Goal: Find specific page/section: Find specific page/section

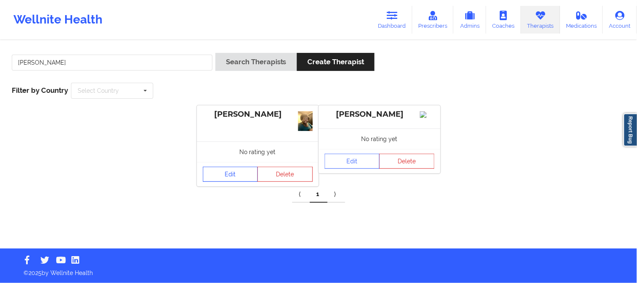
click at [238, 174] on link "Edit" at bounding box center [230, 174] width 55 height 15
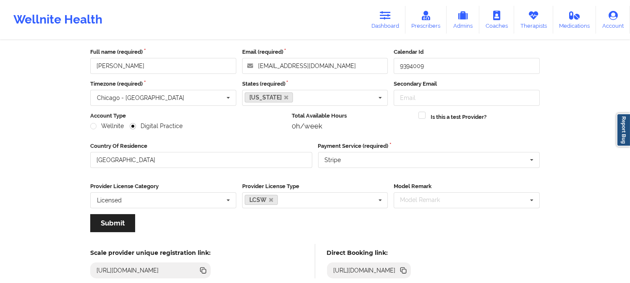
scroll to position [94, 0]
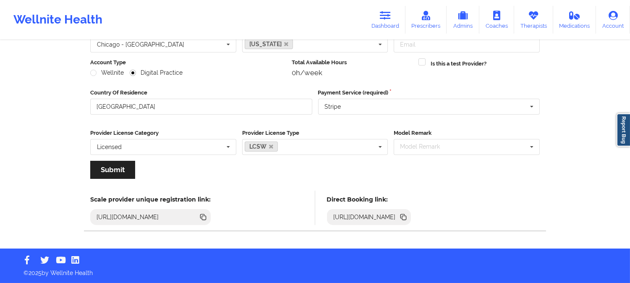
click at [406, 218] on icon at bounding box center [404, 218] width 4 height 4
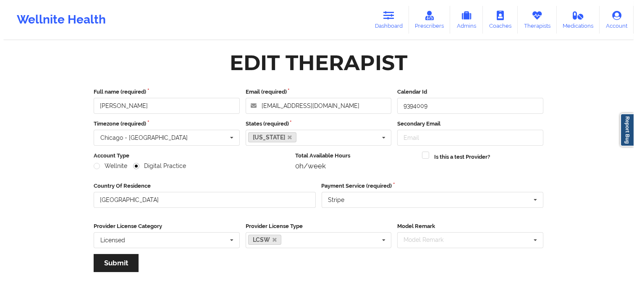
scroll to position [0, 0]
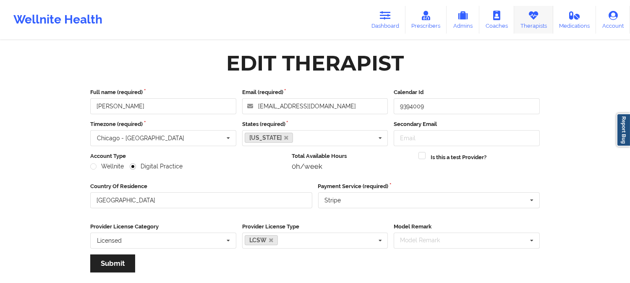
click at [532, 24] on link "Therapists" at bounding box center [533, 20] width 39 height 28
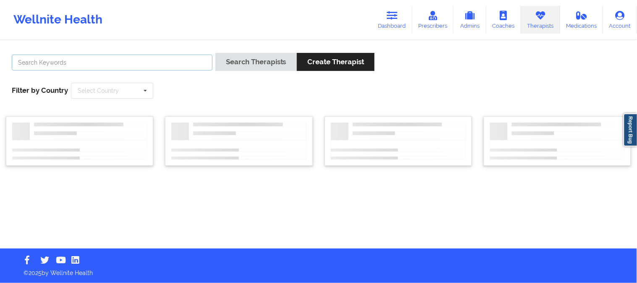
click at [121, 66] on input "text" at bounding box center [112, 63] width 201 height 16
paste input "[URL][DOMAIN_NAME]"
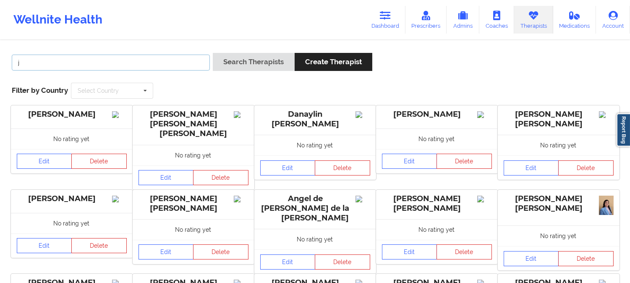
type input "[PERSON_NAME]"
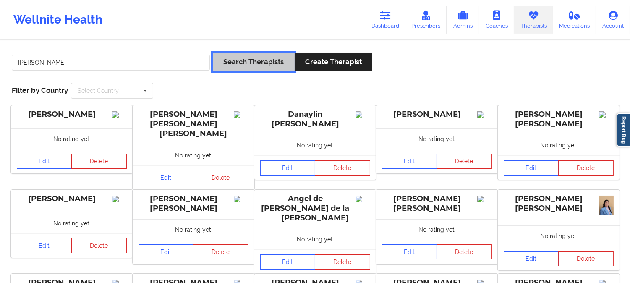
click at [233, 65] on button "Search Therapists" at bounding box center [253, 62] width 81 height 18
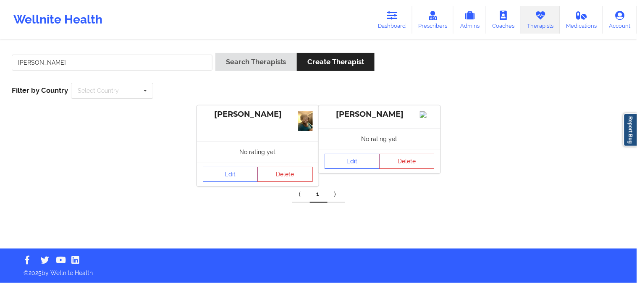
click at [360, 169] on link "Edit" at bounding box center [352, 161] width 55 height 15
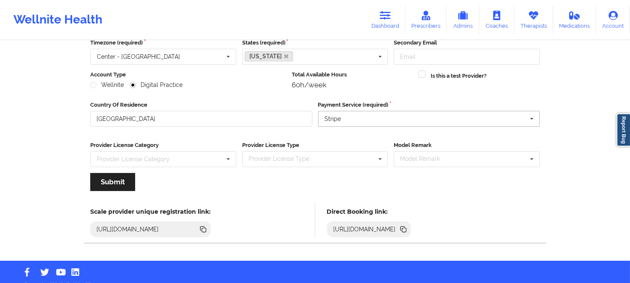
scroll to position [94, 0]
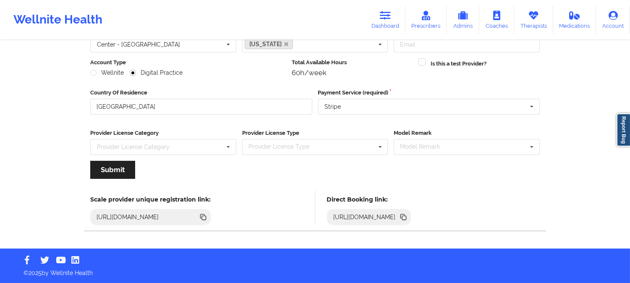
click at [406, 216] on icon at bounding box center [404, 218] width 4 height 4
